Goal: Communication & Community: Answer question/provide support

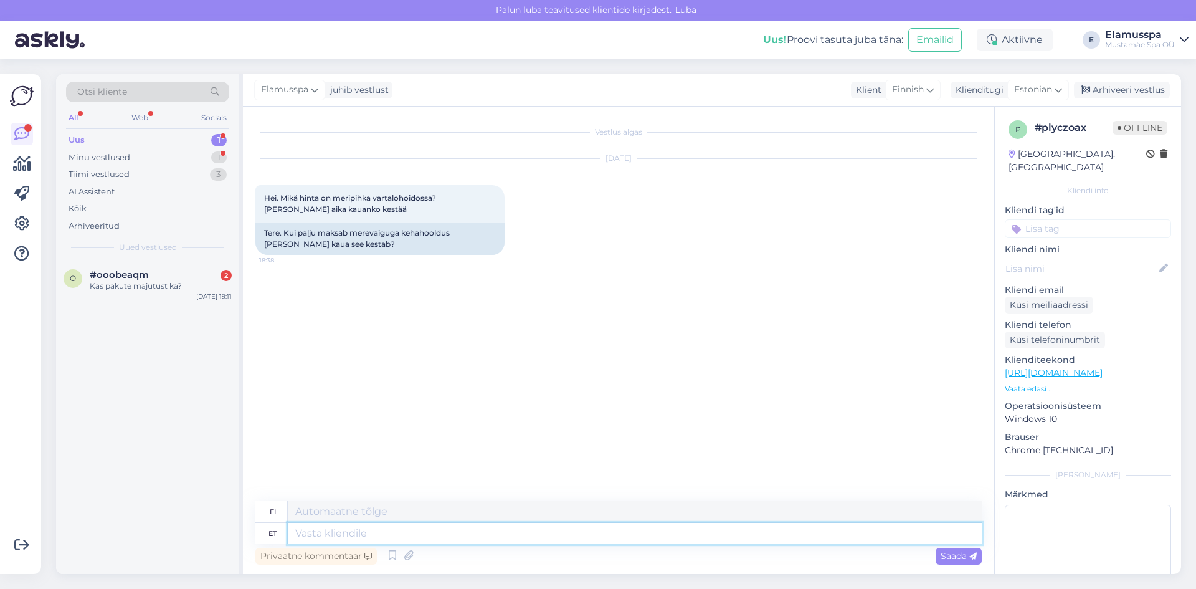
click at [335, 541] on textarea at bounding box center [635, 533] width 694 height 21
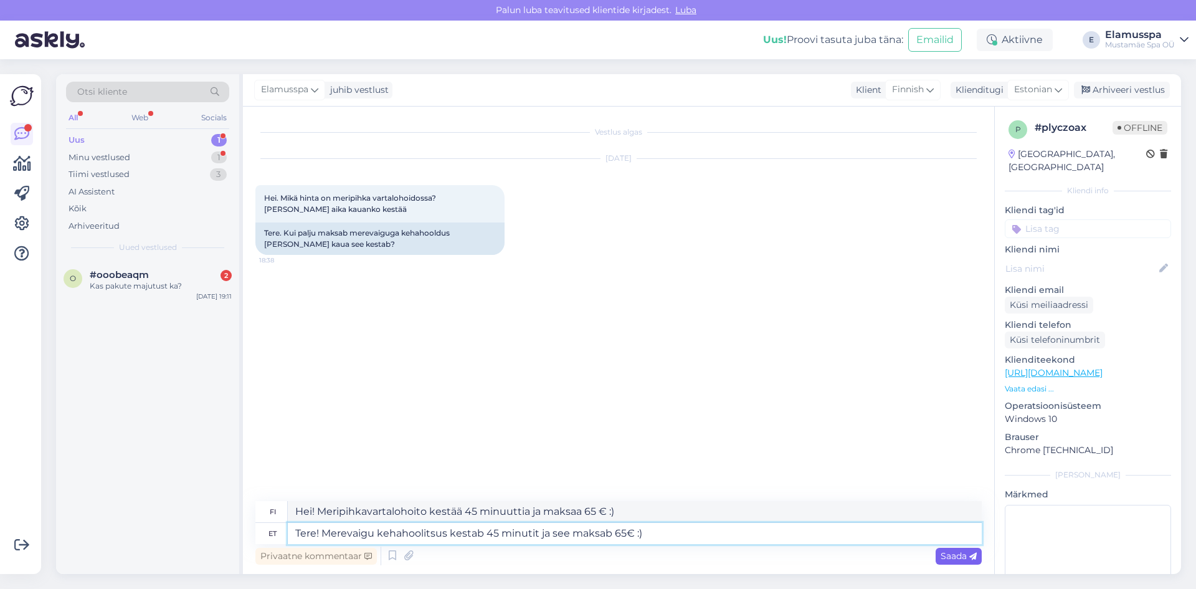
type textarea "Tere! Merevaigu kehahoolitsus kestab 45 minutit ja see maksab 65€ :)"
click at [954, 553] on span "Saada" at bounding box center [959, 555] width 36 height 11
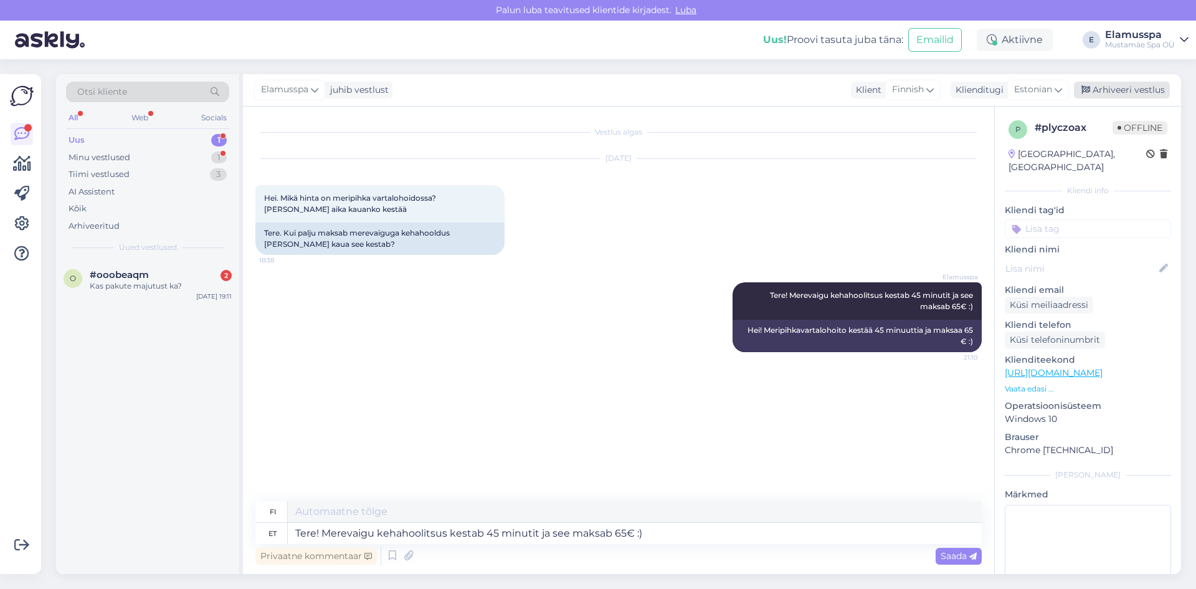
click at [1140, 92] on div "Arhiveeri vestlus" at bounding box center [1122, 90] width 96 height 17
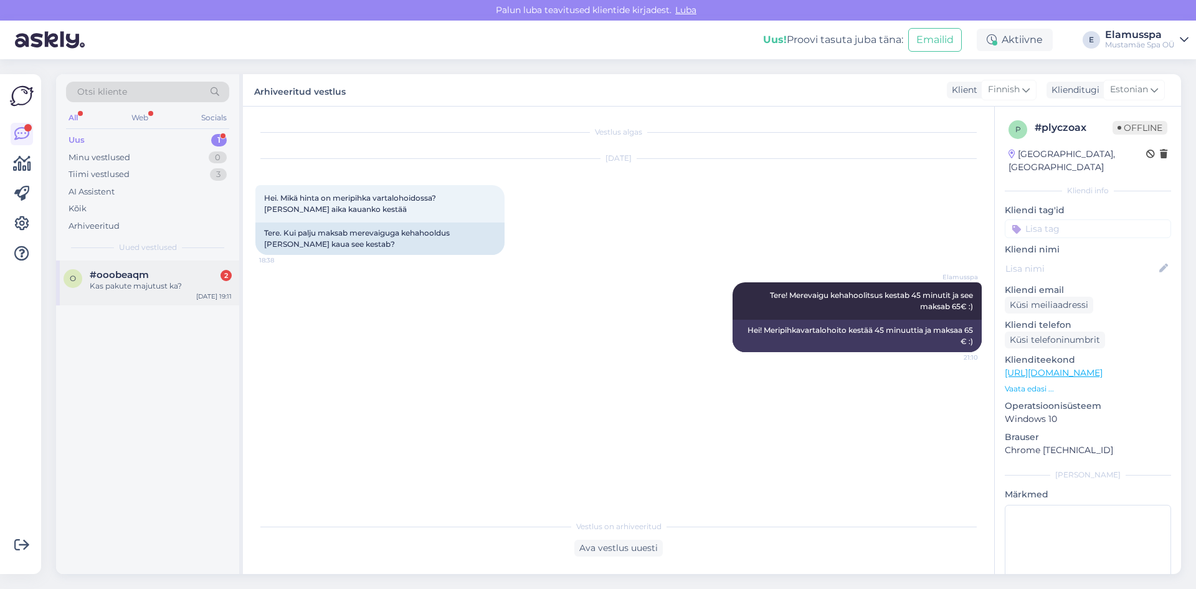
click at [87, 264] on div "o #ooobeaqm 2 Kas pakute majutust ka? [DATE] 19:11" at bounding box center [147, 282] width 183 height 45
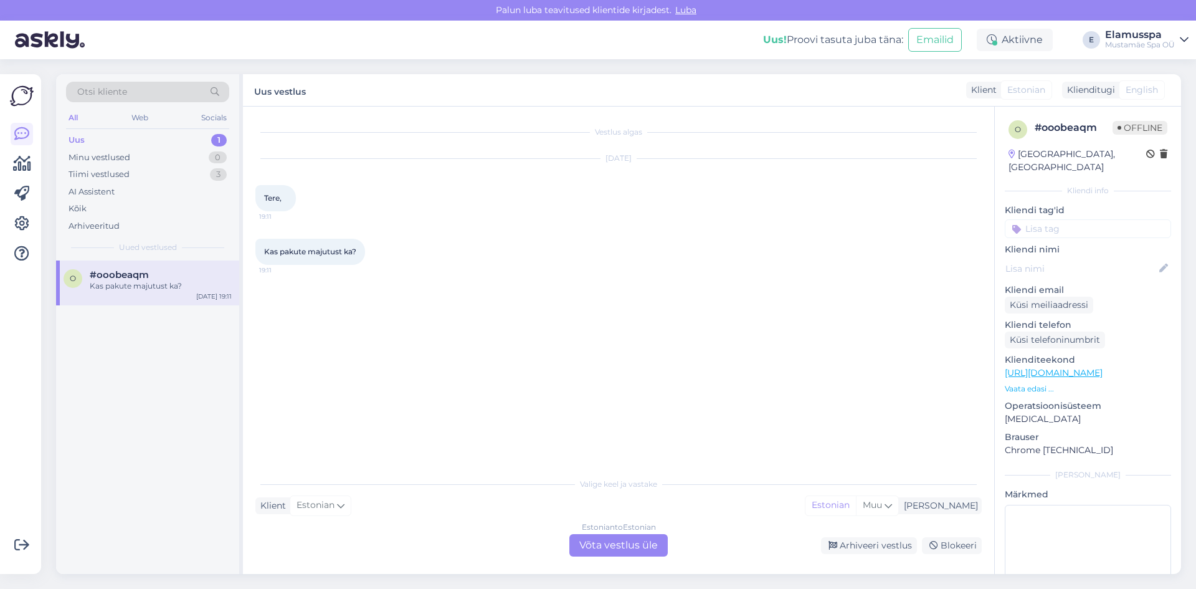
click at [591, 536] on div "Estonian to Estonian Võta vestlus üle" at bounding box center [618, 545] width 98 height 22
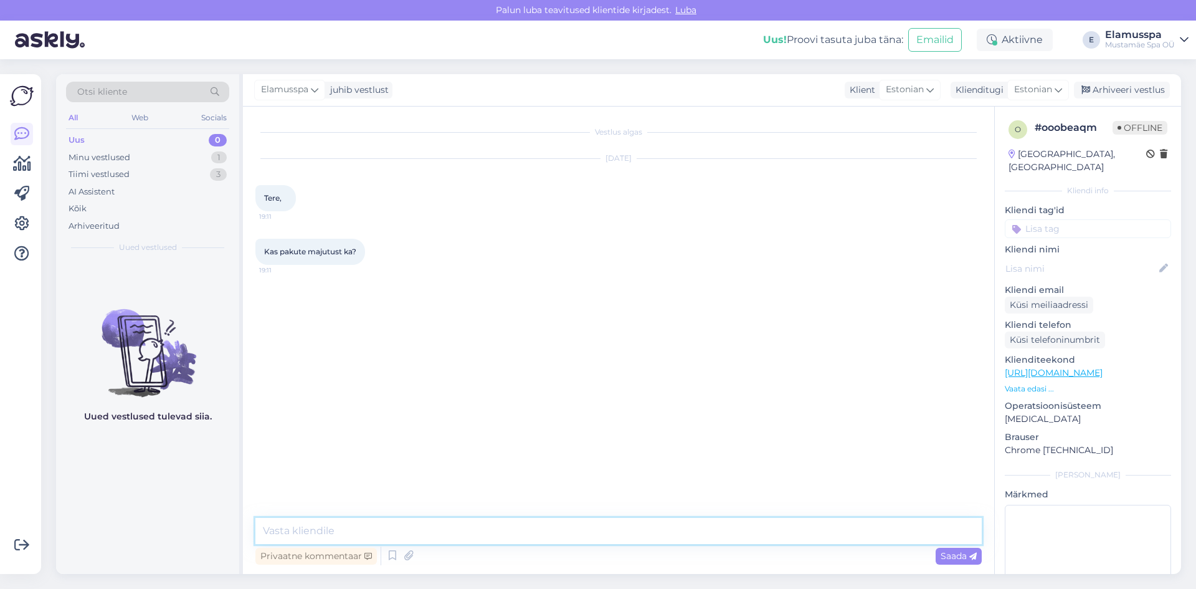
click at [536, 529] on textarea at bounding box center [618, 531] width 727 height 26
type textarea "t"
click at [536, 529] on textarea "t" at bounding box center [618, 531] width 727 height 26
type textarea "Tere! Majutust meil kahjuks ei ole."
drag, startPoint x: 988, startPoint y: 543, endPoint x: 963, endPoint y: 550, distance: 25.8
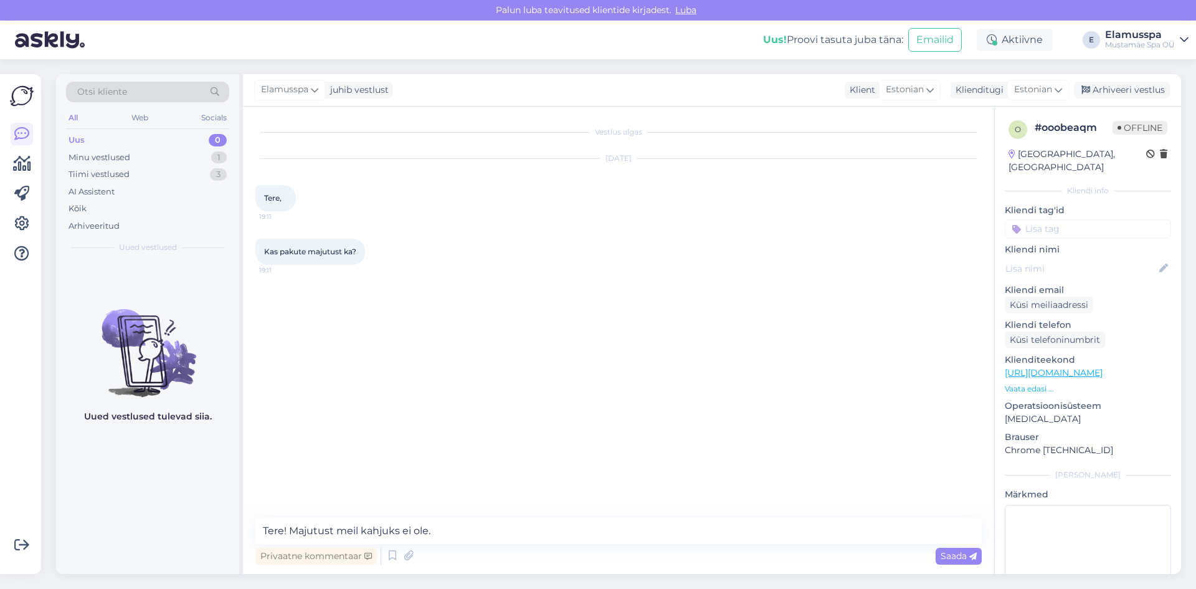
click at [987, 543] on div "Vestlus algas [DATE] Tere, 19:11 Kas pakute majutust ka? 19:11 Tere! Majutust m…" at bounding box center [618, 340] width 751 height 467
click at [963, 550] on span "Saada" at bounding box center [959, 555] width 36 height 11
click at [1151, 100] on div "Elamusspa juhib vestlust Klient Estonian Klienditugi Estonian Arhiveeri vestlus" at bounding box center [712, 90] width 938 height 32
click at [1138, 88] on div "Arhiveeri vestlus" at bounding box center [1122, 90] width 96 height 17
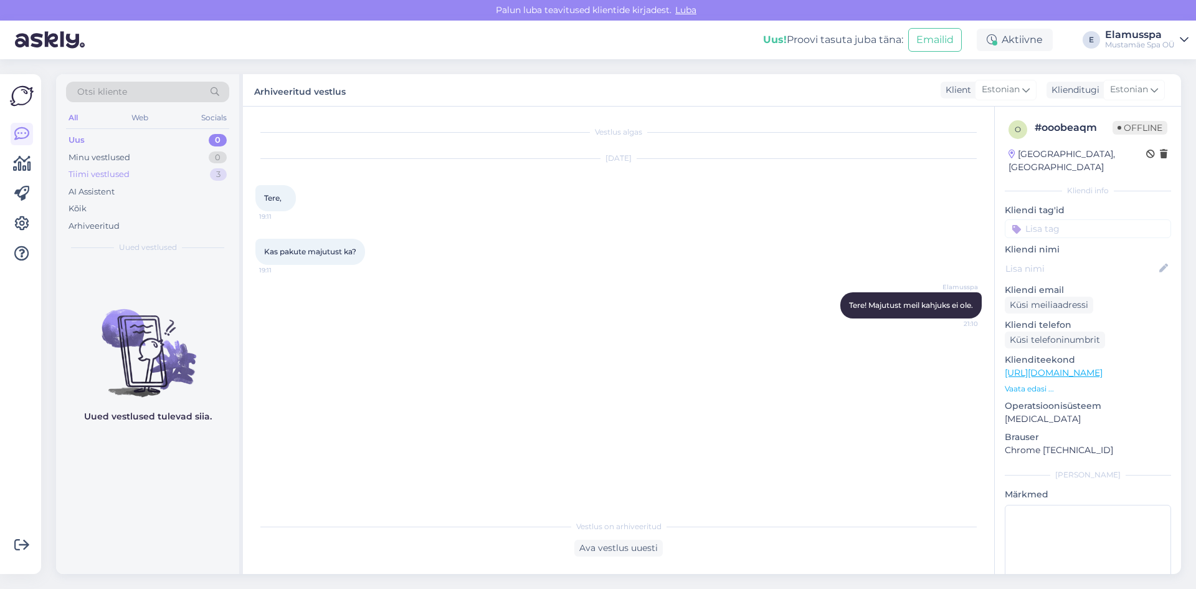
click at [146, 171] on div "Tiimi vestlused 3" at bounding box center [147, 174] width 163 height 17
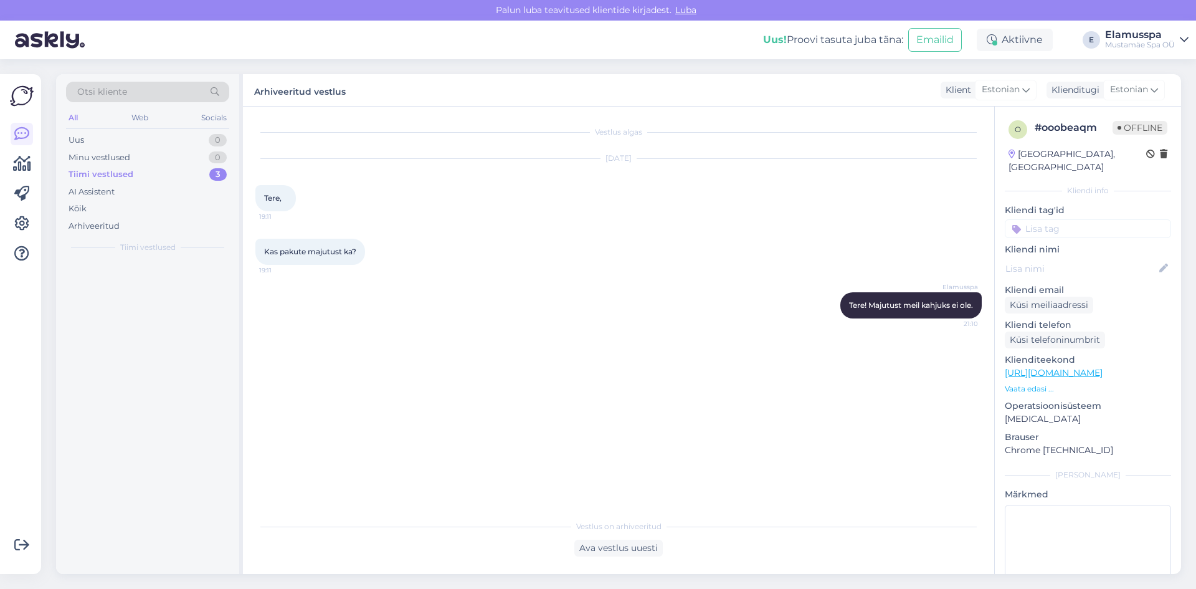
click at [124, 126] on div "All Web Socials" at bounding box center [147, 119] width 163 height 19
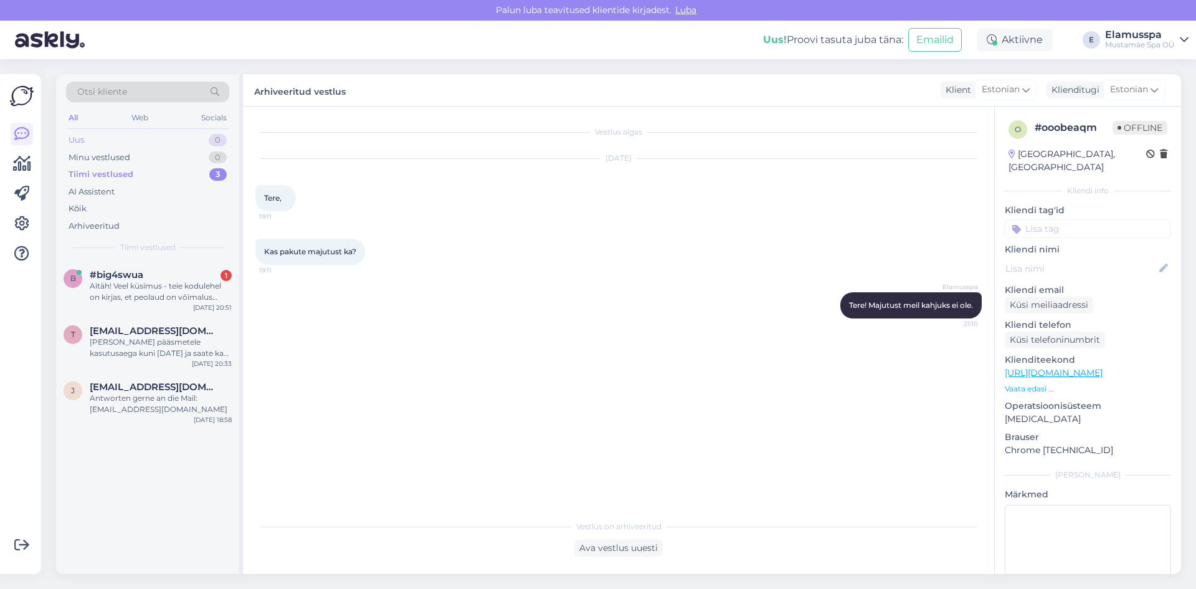
click at [114, 137] on div "Uus 0" at bounding box center [147, 139] width 163 height 17
